Goal: Find specific page/section: Find specific page/section

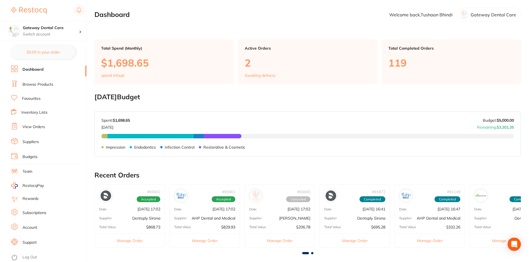
click at [34, 98] on link "Favourites" at bounding box center [31, 99] width 19 height 6
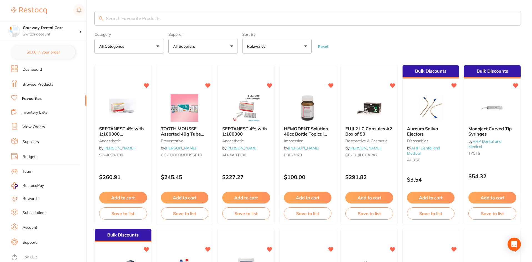
click at [137, 19] on input "search" at bounding box center [307, 18] width 426 height 14
click at [256, 171] on div "Bulk Discounts Monoject Curved Tip Syringes by AHP Dental and Medical TYCTS $54…" at bounding box center [491, 145] width 57 height 160
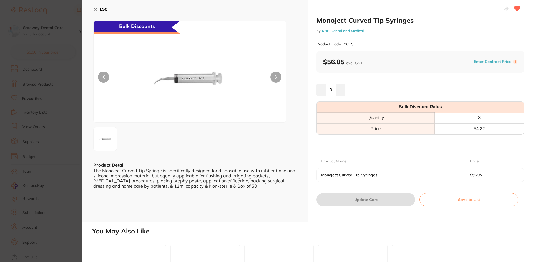
click at [59, 48] on section "Monoject Curved Tip Syringes by AHP Dental and Medical Product Code: TYCTS ESC …" at bounding box center [266, 131] width 533 height 262
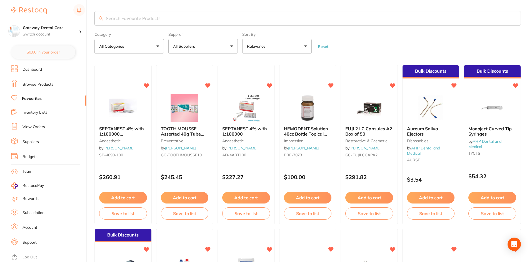
click at [149, 17] on input "search" at bounding box center [307, 18] width 426 height 14
type input "bibs"
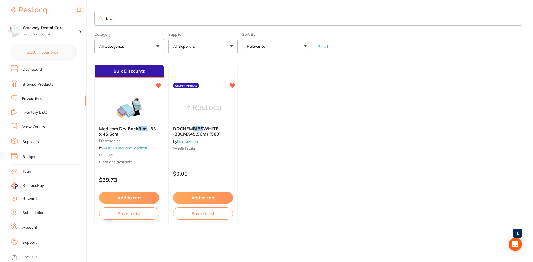
click at [144, 127] on em "Bibs" at bounding box center [142, 129] width 9 height 6
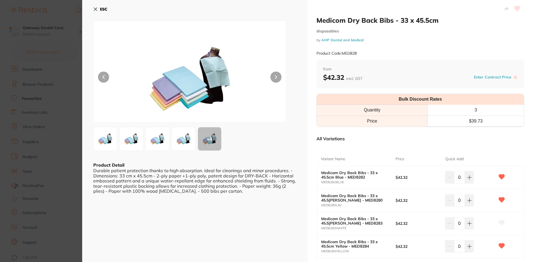
drag, startPoint x: 51, startPoint y: 136, endPoint x: 57, endPoint y: 122, distance: 15.3
click at [52, 136] on section "Medicom Dry Back Bibs - 33 x 45.5cm disposables by AHP Dental and Medical Produ…" at bounding box center [266, 131] width 533 height 262
